Goal: Check status

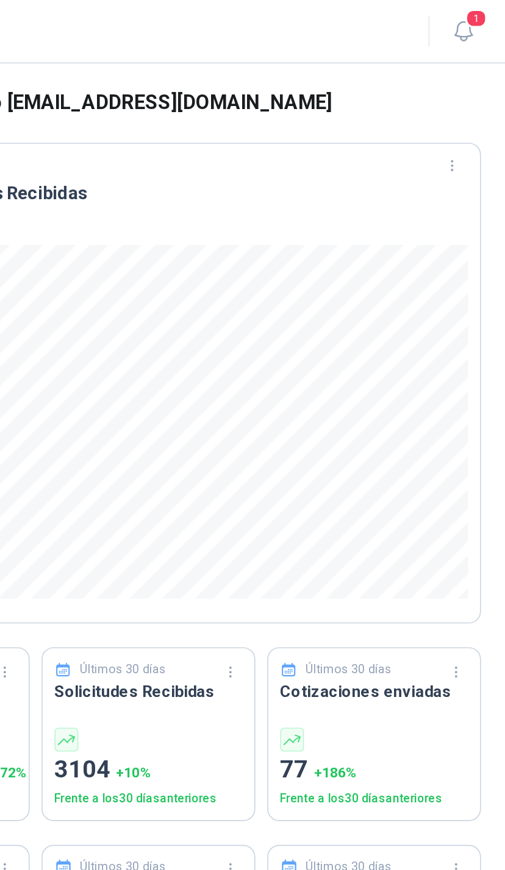
click at [472, 13] on icon "button" at bounding box center [479, 19] width 15 height 15
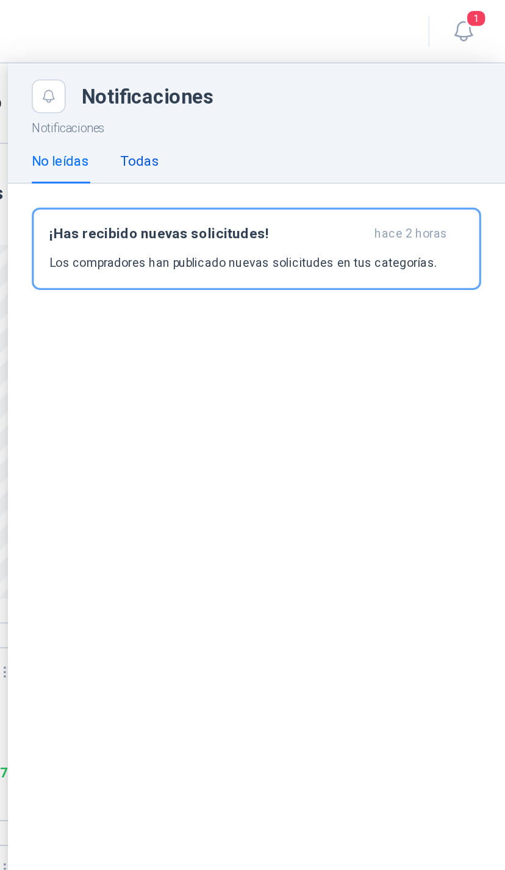
click at [269, 102] on div "Todas" at bounding box center [281, 98] width 24 height 13
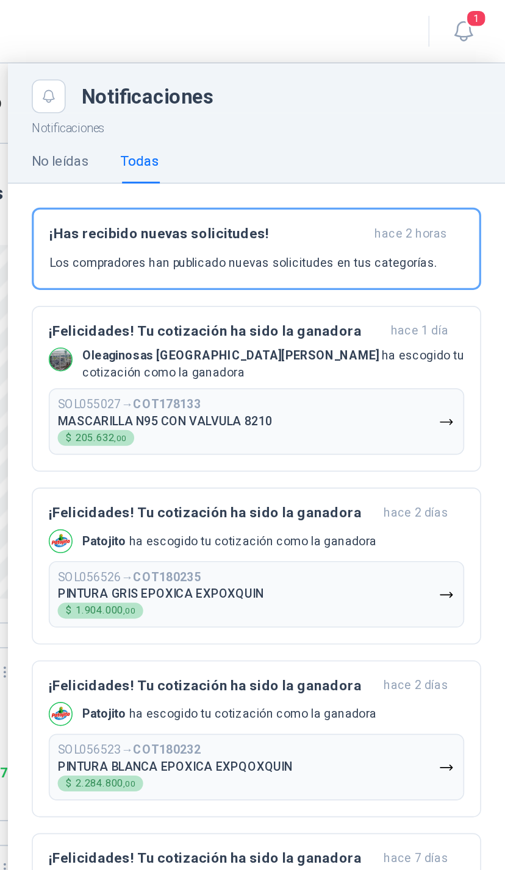
click at [472, 18] on icon "button" at bounding box center [479, 19] width 15 height 15
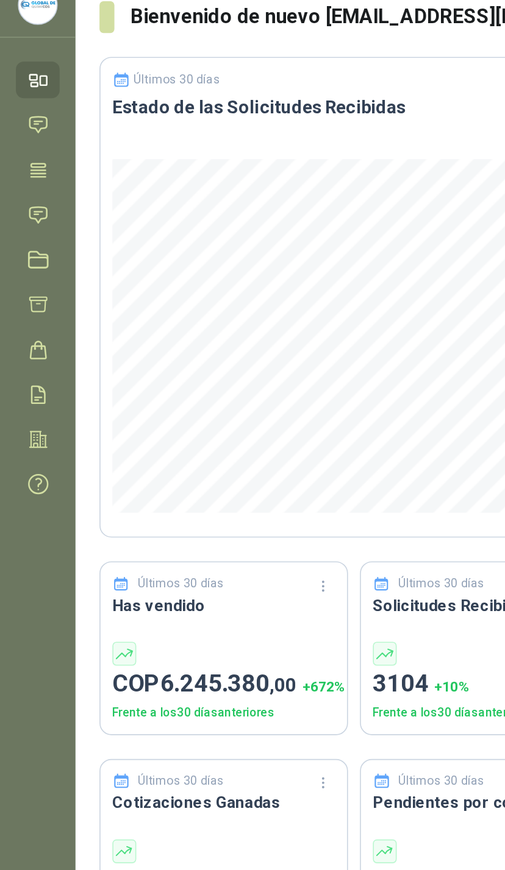
click at [26, 179] on icon at bounding box center [23, 185] width 13 height 13
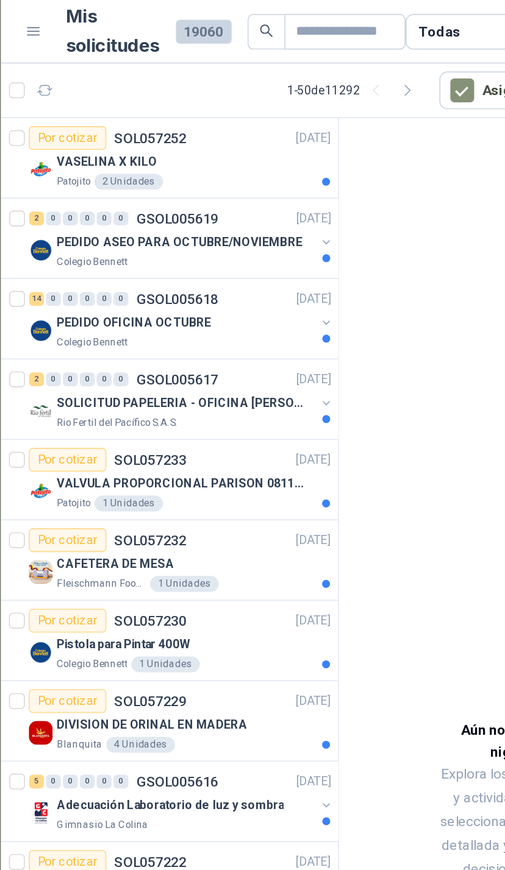
click at [179, 101] on div "VASELINA X KILO" at bounding box center [164, 99] width 168 height 15
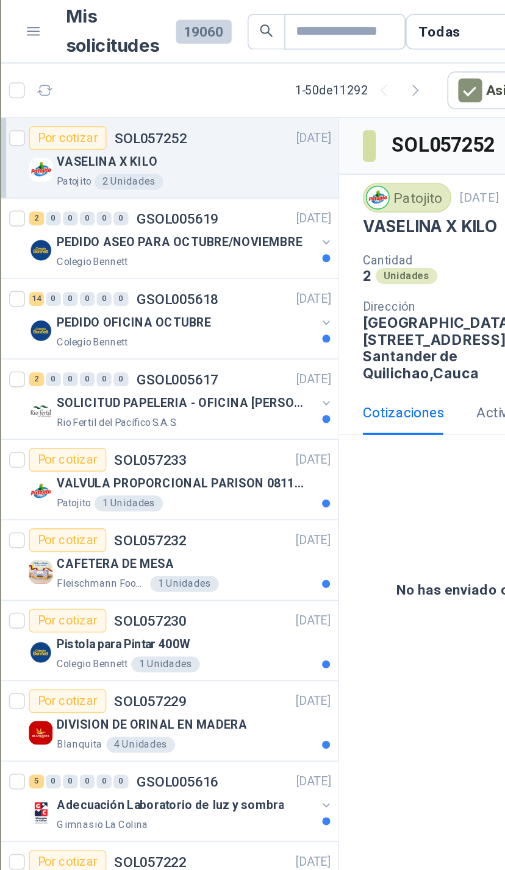
click at [190, 148] on div "PEDIDO ASEO PARA OCTUBRE/NOVIEMBRE" at bounding box center [159, 148] width 158 height 15
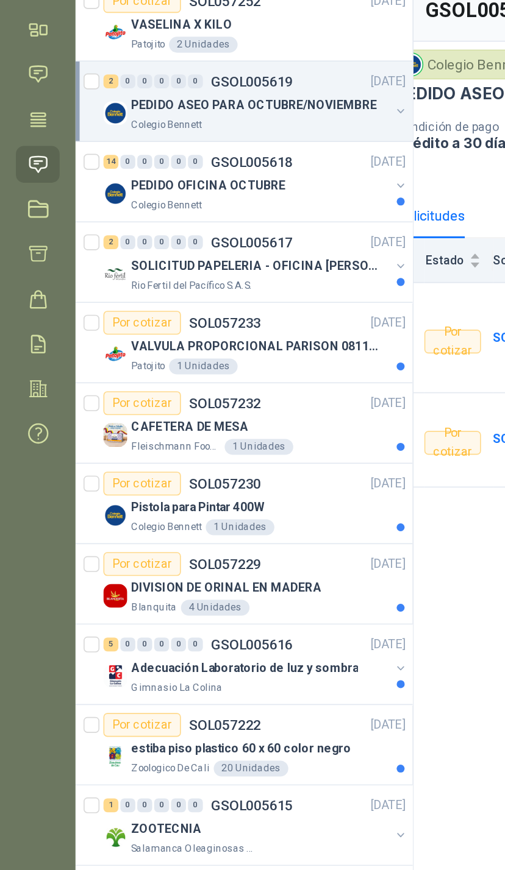
scroll to position [0, 24]
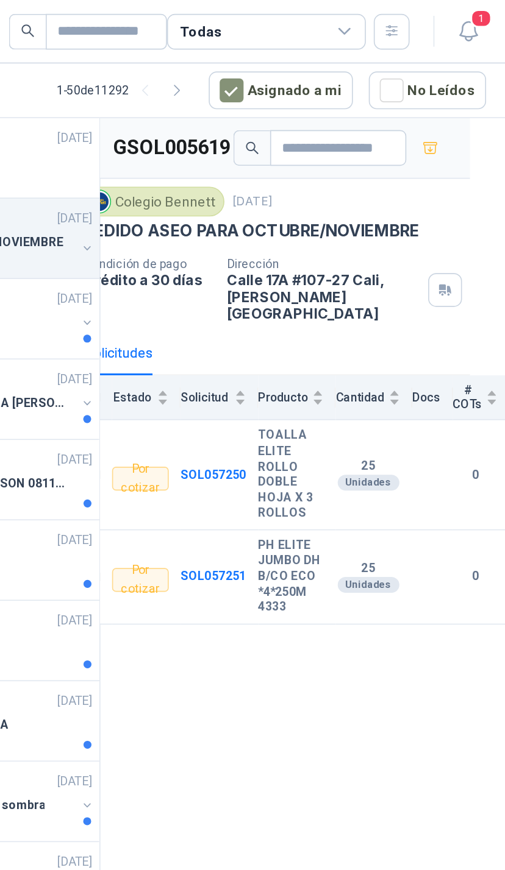
click at [294, 14] on div "Todas" at bounding box center [355, 20] width 122 height 22
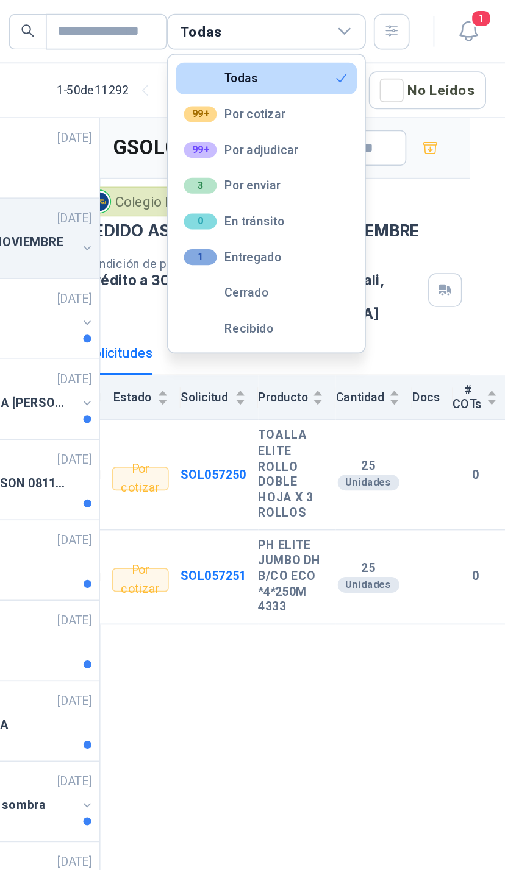
click at [300, 114] on button "3 Por enviar" at bounding box center [355, 114] width 111 height 20
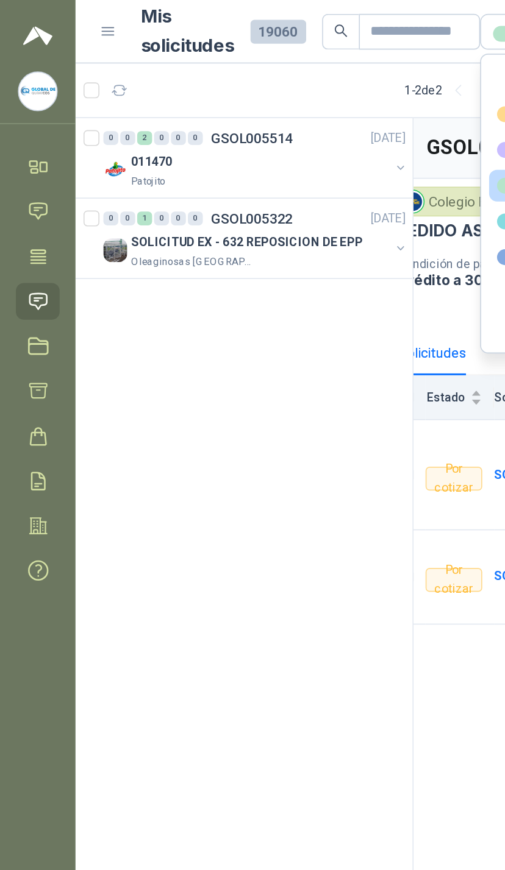
click at [179, 143] on div "SOLICITUD EX - 632 REPOSICION DE EPP" at bounding box center [159, 148] width 158 height 15
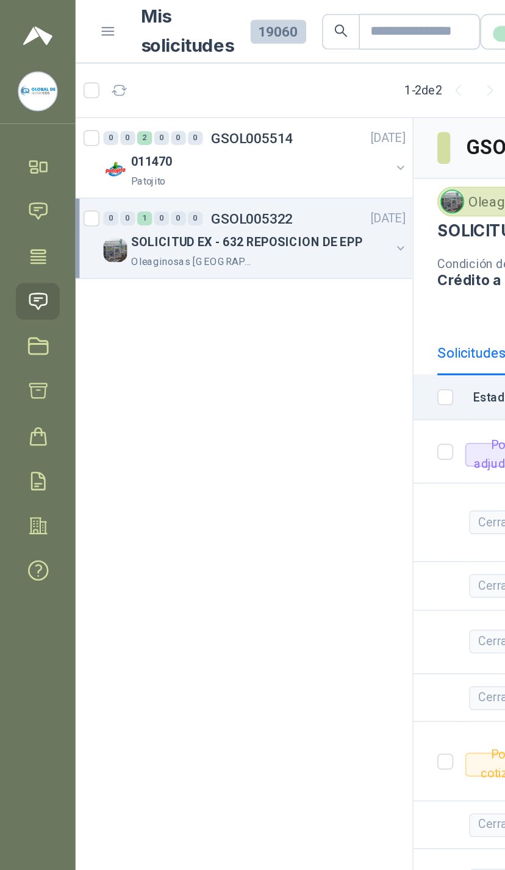
click at [223, 91] on div "0 0 2 0 0 0 GSOL005514 [DATE]" at bounding box center [156, 84] width 187 height 15
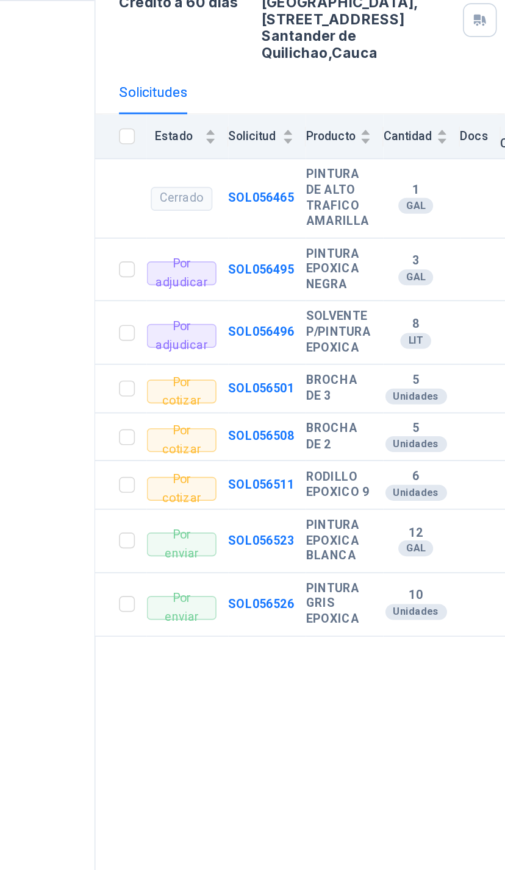
click at [254, 483] on td at bounding box center [270, 502] width 32 height 39
click at [268, 495] on label at bounding box center [273, 501] width 10 height 13
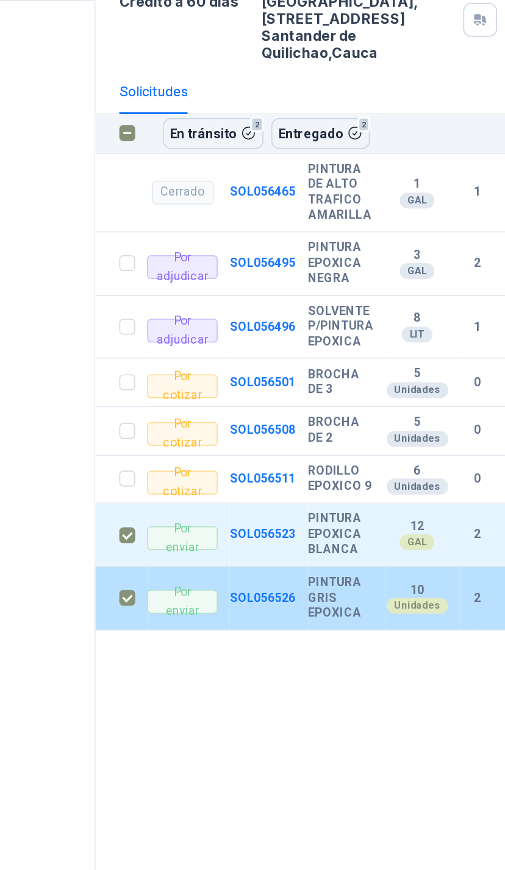
click at [361, 243] on button "Entregado 2" at bounding box center [391, 252] width 60 height 18
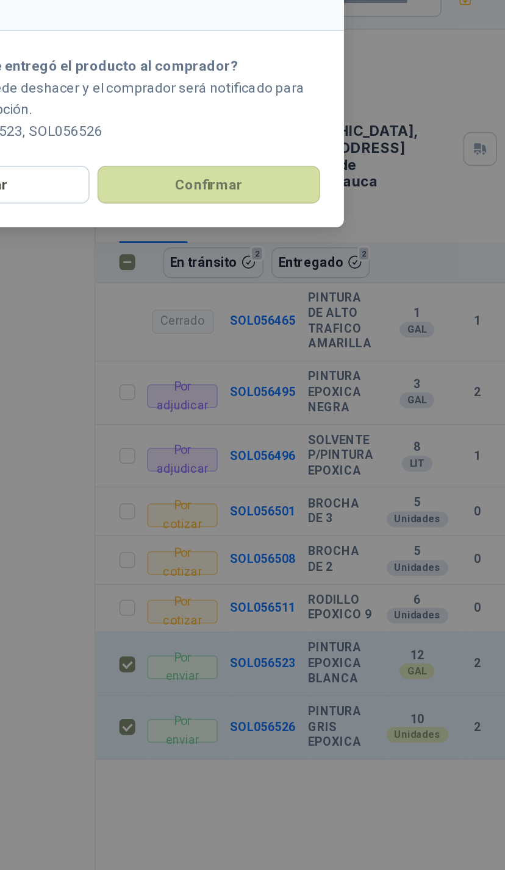
click at [255, 193] on button "Confirmar" at bounding box center [323, 204] width 137 height 23
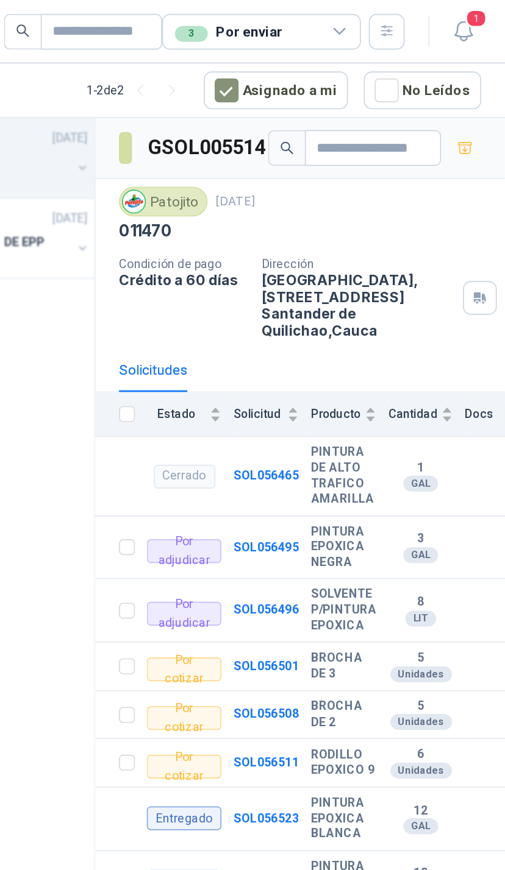
click at [294, 29] on div "3 Por enviar" at bounding box center [355, 20] width 122 height 22
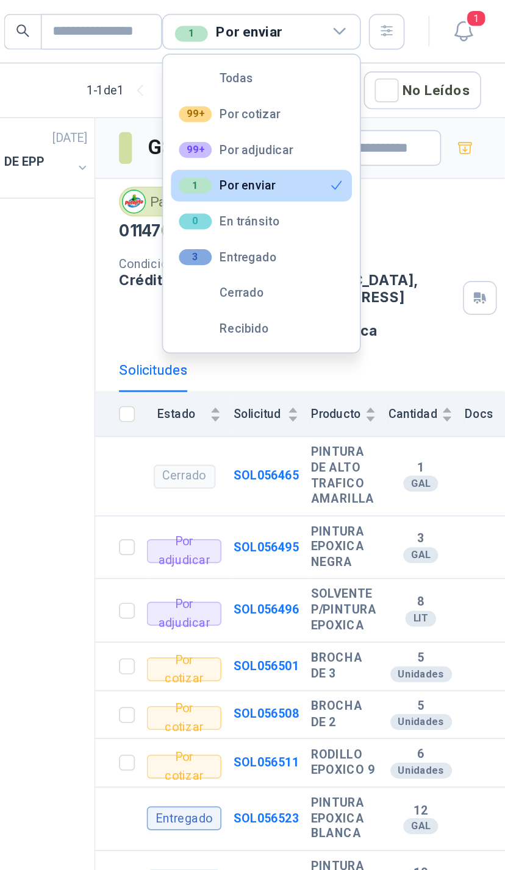
click at [305, 90] on div "99+ Por adjudicar" at bounding box center [340, 92] width 70 height 10
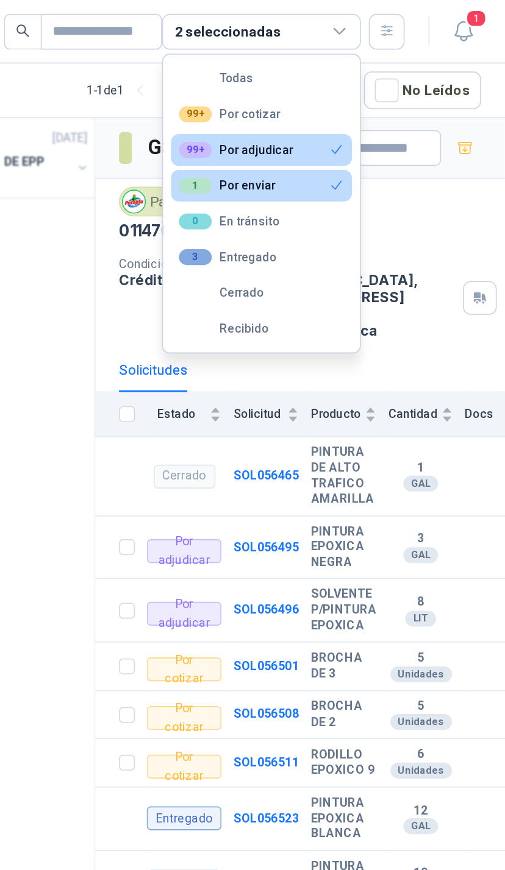
click at [300, 115] on button "1 Por enviar" at bounding box center [355, 114] width 111 height 20
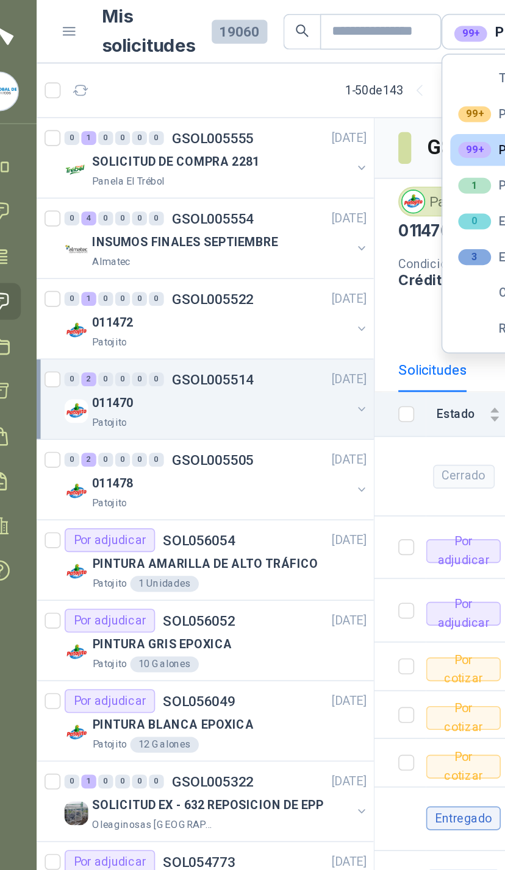
click at [241, 197] on button "button" at bounding box center [246, 202] width 10 height 10
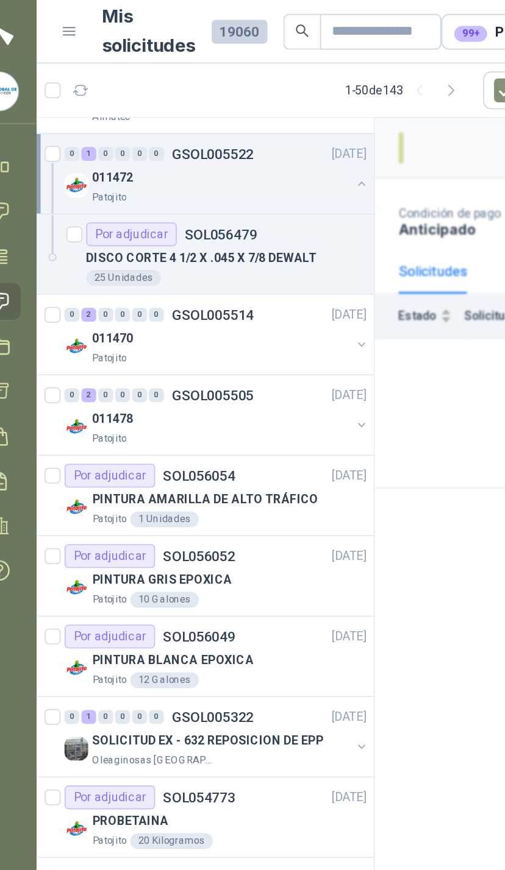
scroll to position [93, 0]
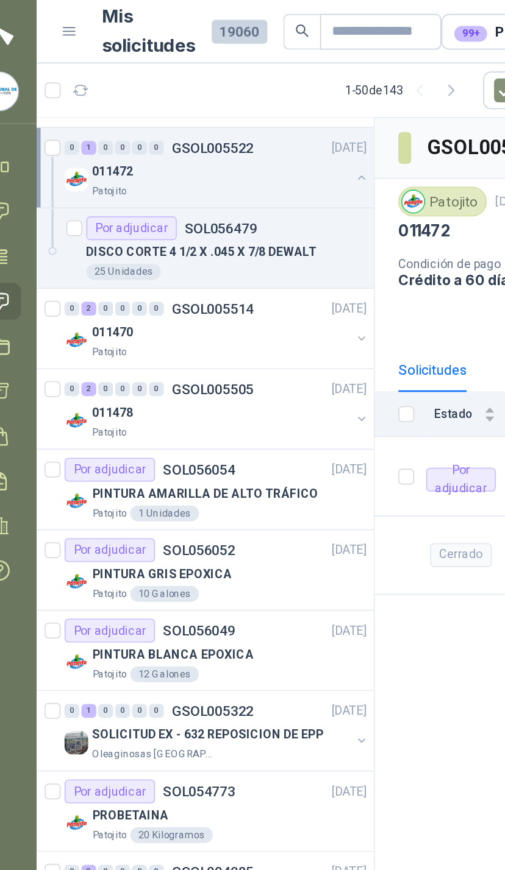
click at [205, 202] on div "011470" at bounding box center [159, 204] width 158 height 15
